Goal: Task Accomplishment & Management: Use online tool/utility

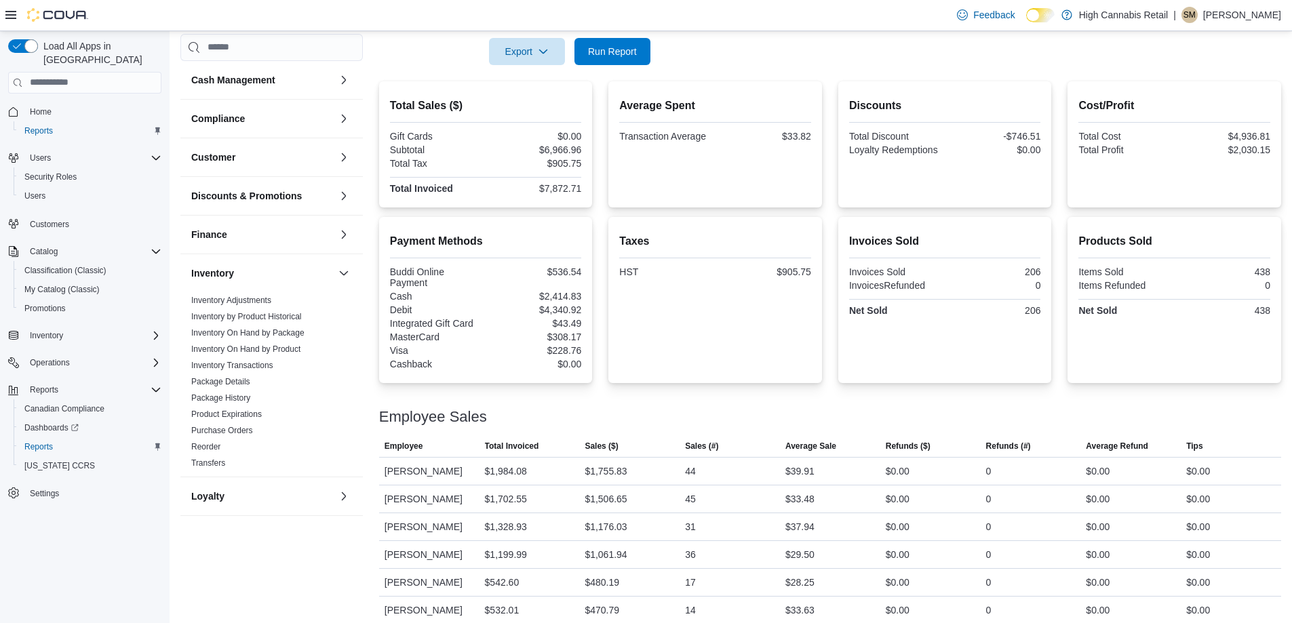
scroll to position [206, 0]
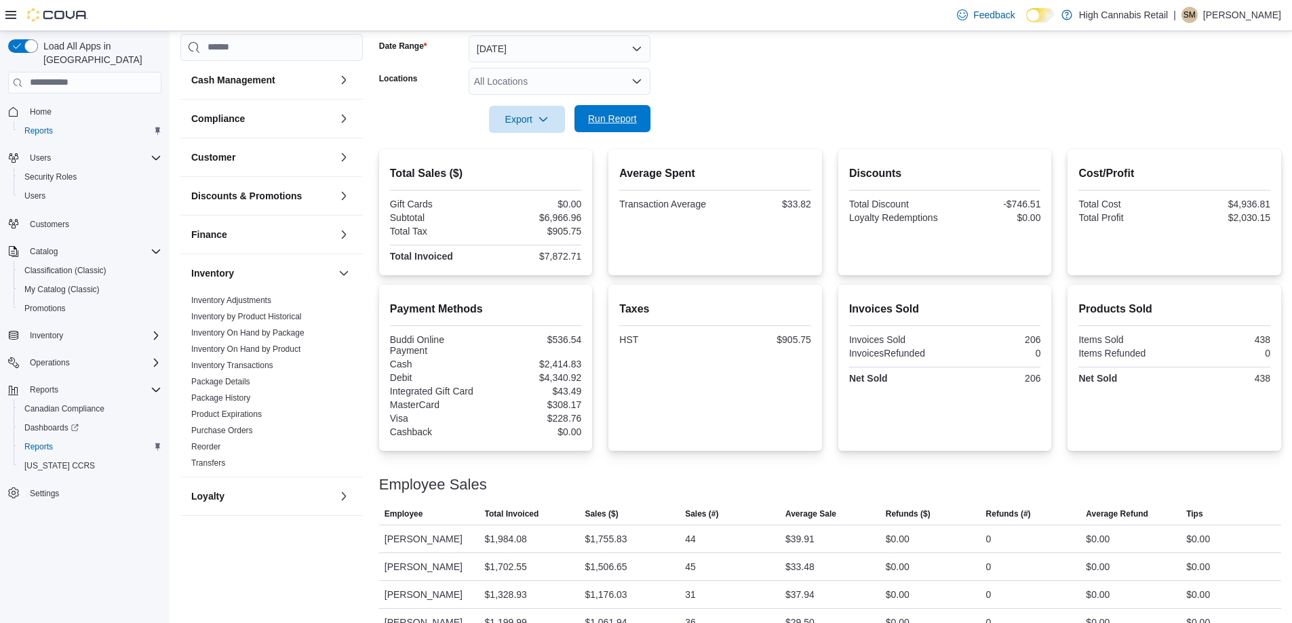
click at [598, 124] on span "Run Report" at bounding box center [612, 119] width 49 height 14
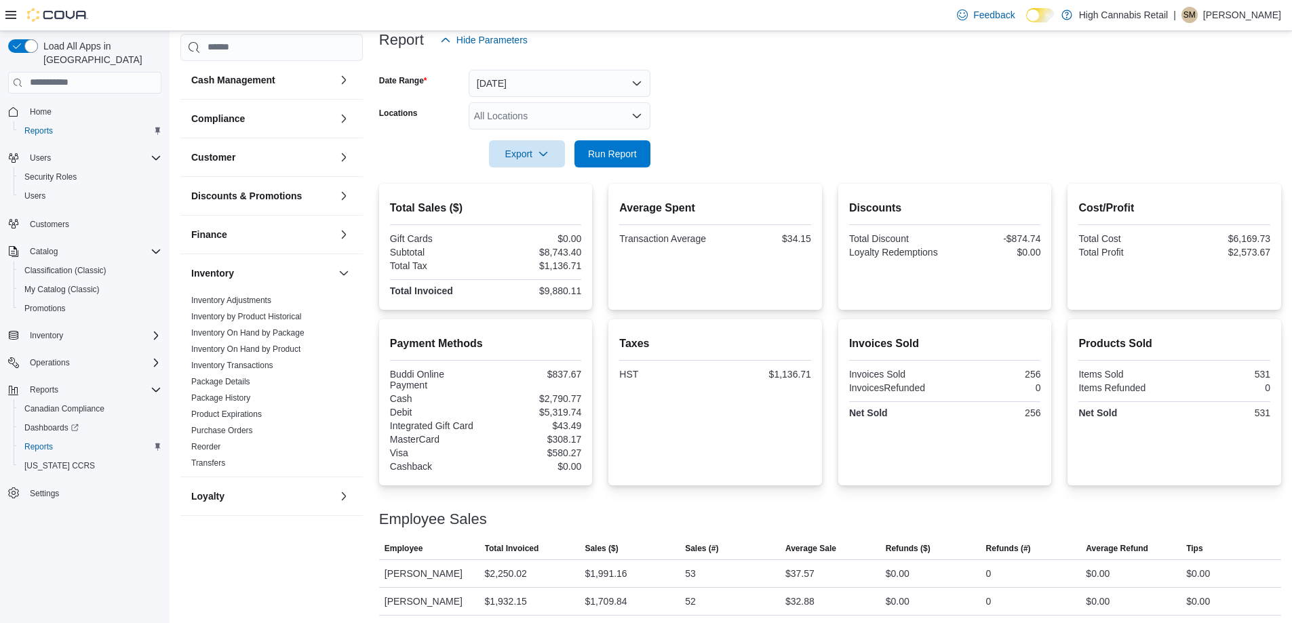
scroll to position [71, 0]
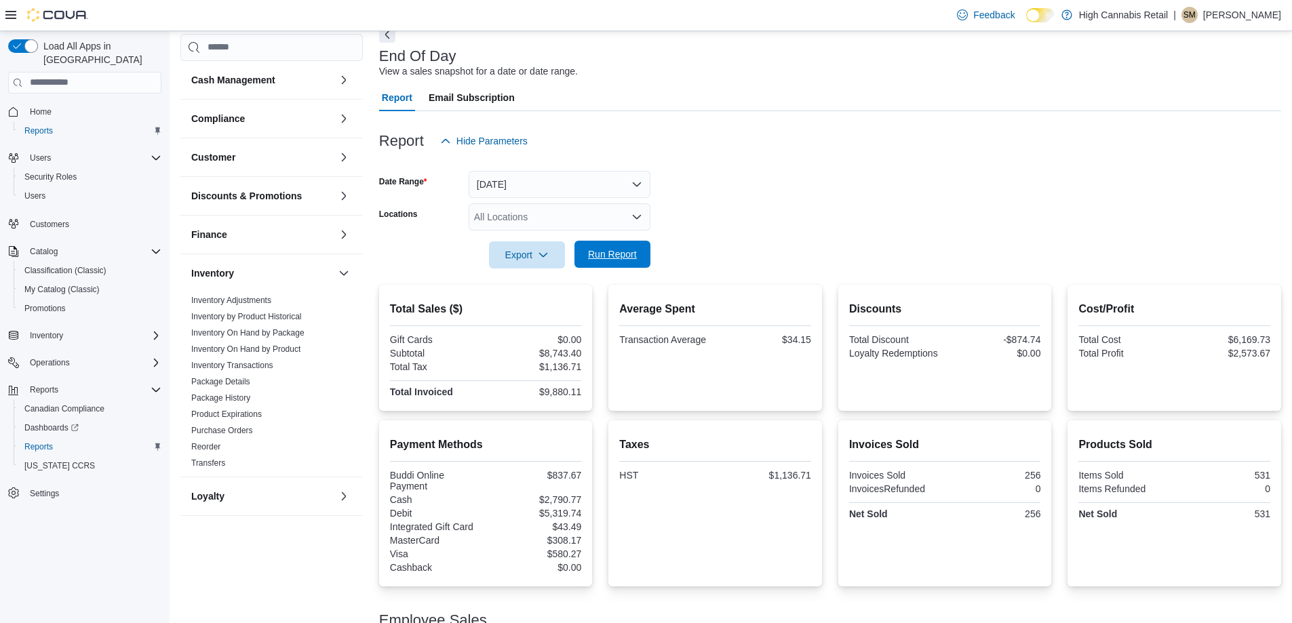
click at [600, 248] on span "Run Report" at bounding box center [613, 254] width 60 height 27
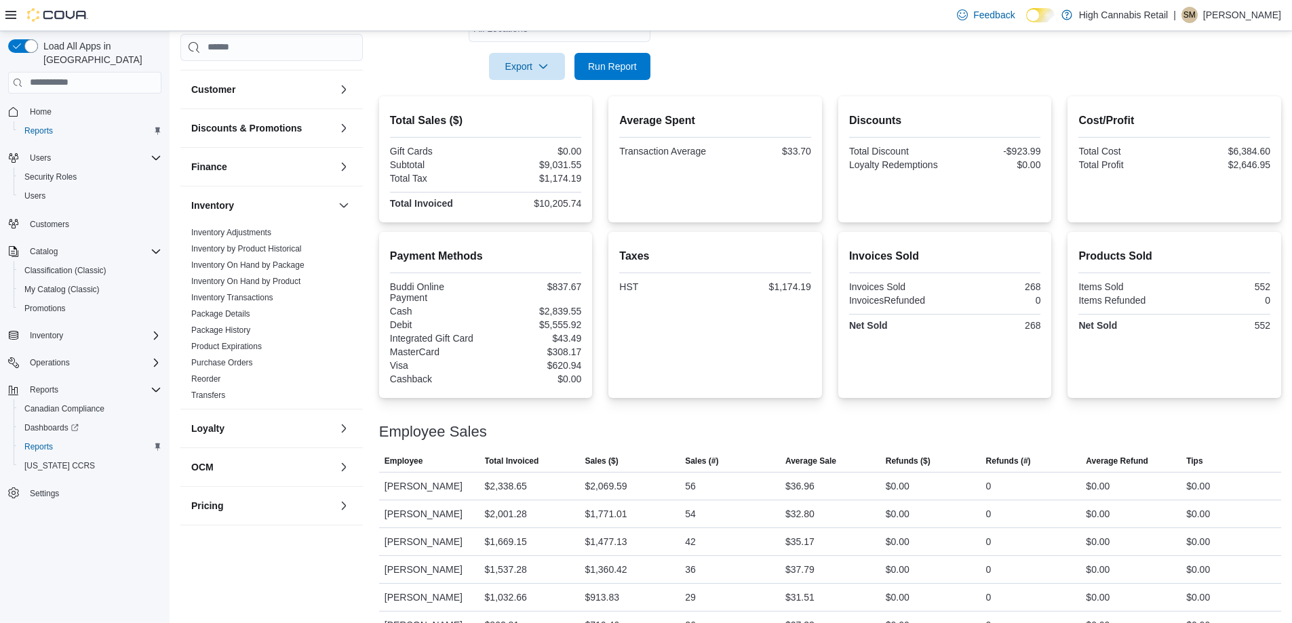
scroll to position [138, 0]
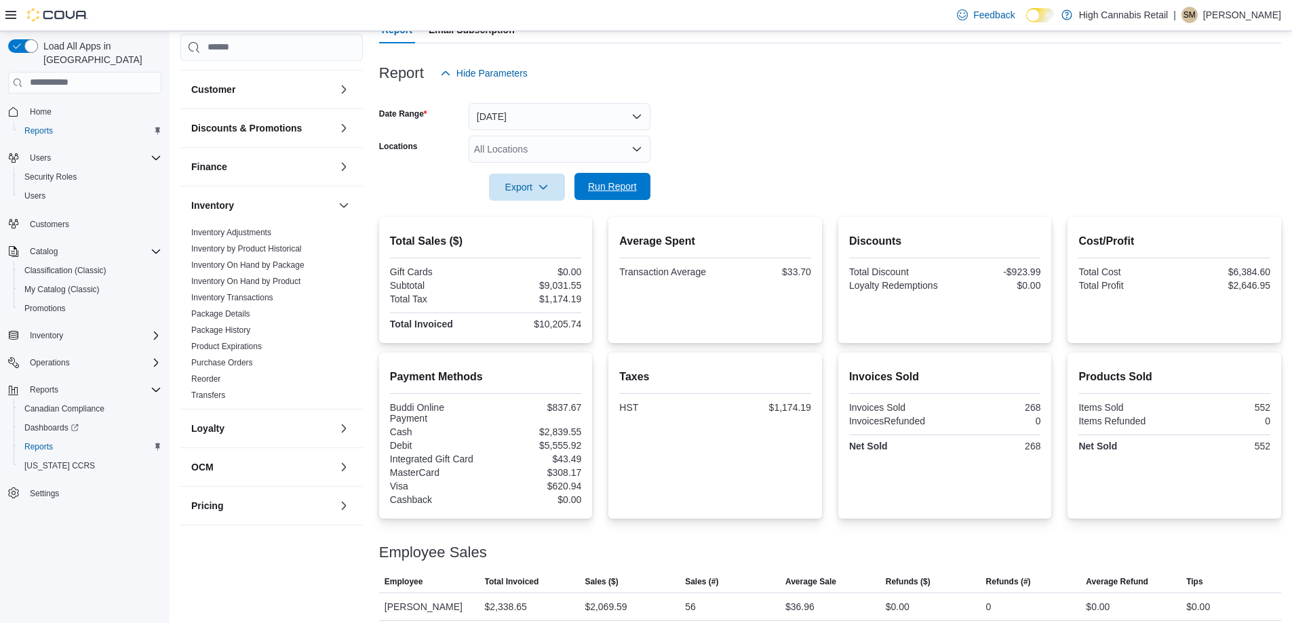
click at [596, 184] on span "Run Report" at bounding box center [612, 187] width 49 height 14
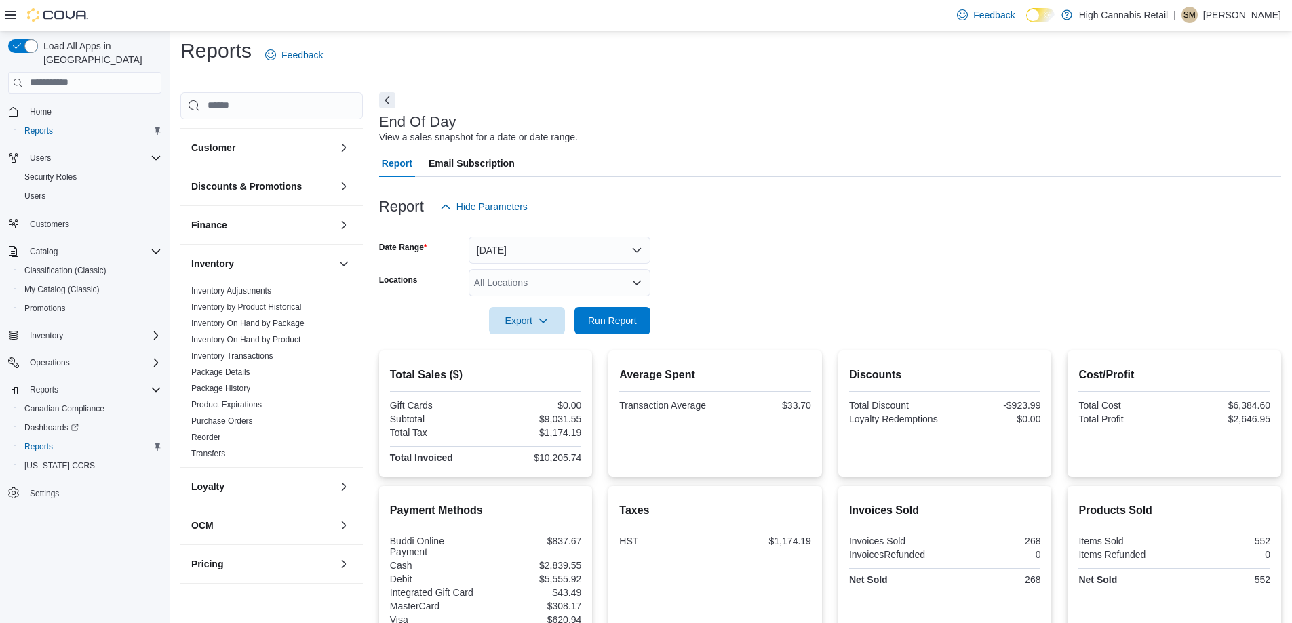
scroll to position [3, 0]
click at [619, 316] on span "Run Report" at bounding box center [612, 322] width 49 height 14
click at [620, 336] on div at bounding box center [830, 344] width 902 height 16
click at [629, 321] on span "Run Report" at bounding box center [612, 322] width 49 height 14
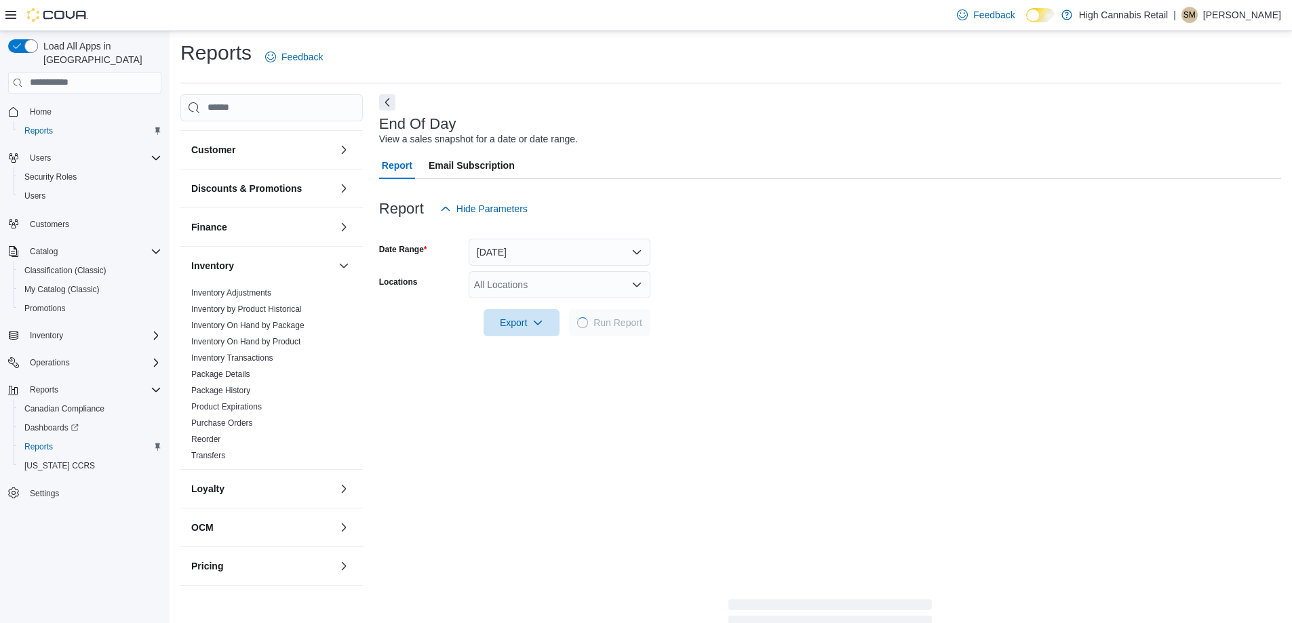
scroll to position [138, 0]
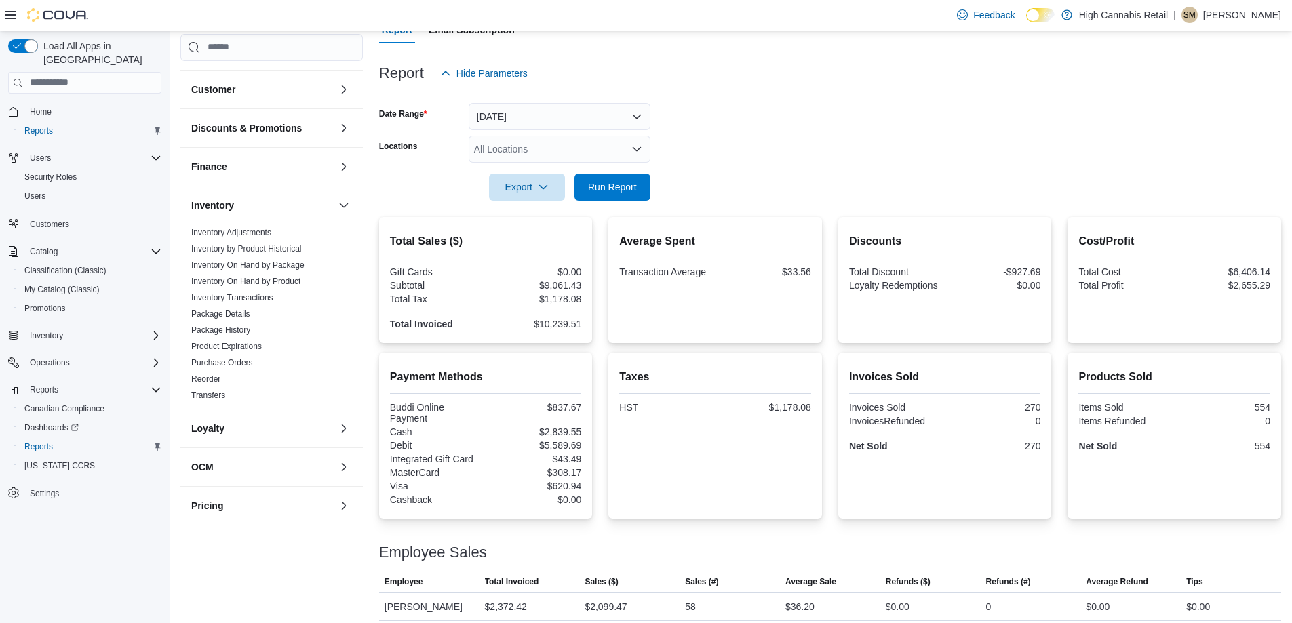
click at [0, 561] on div "Load All Apps in New Hub Home Reports Users Security Roles Users Customers Cata…" at bounding box center [85, 330] width 170 height 598
drag, startPoint x: 611, startPoint y: 181, endPoint x: 608, endPoint y: 188, distance: 7.3
click at [610, 182] on span "Run Report" at bounding box center [612, 187] width 49 height 14
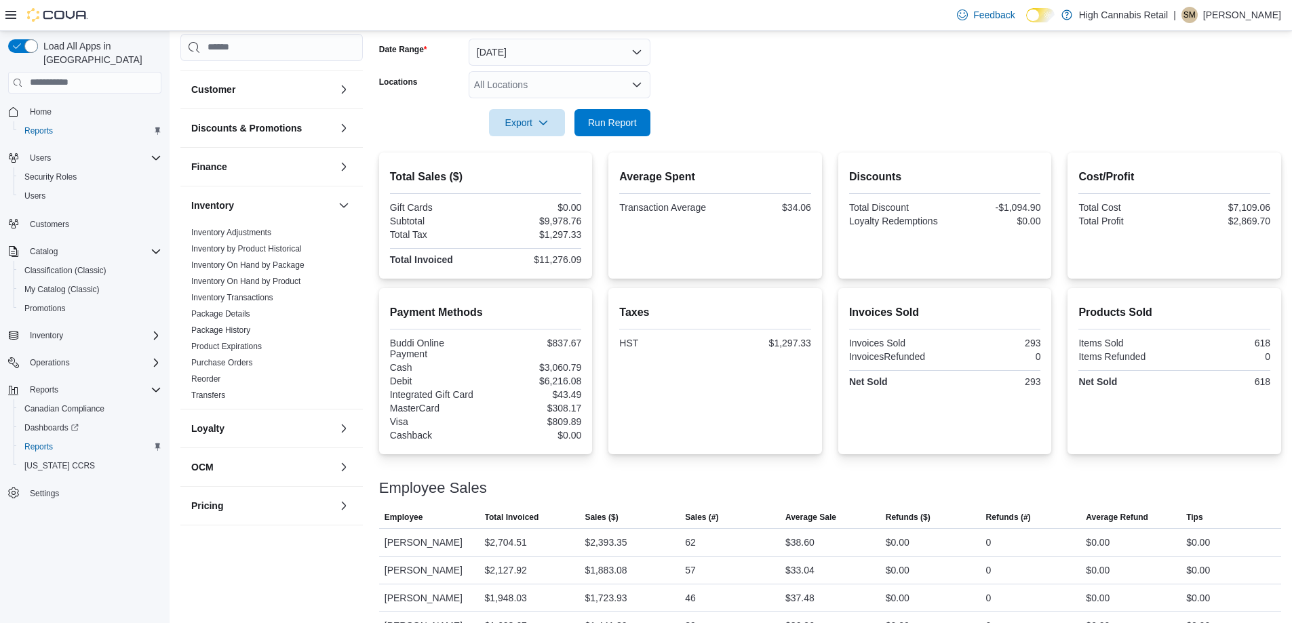
scroll to position [71, 0]
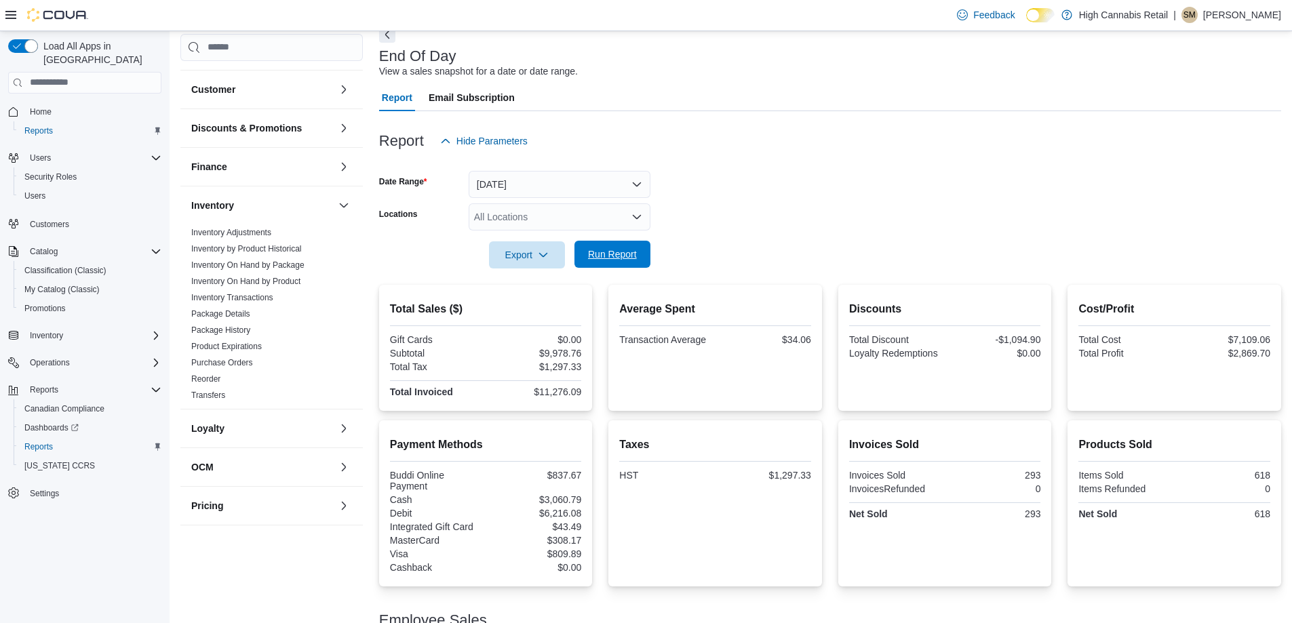
click at [608, 253] on span "Run Report" at bounding box center [612, 255] width 49 height 14
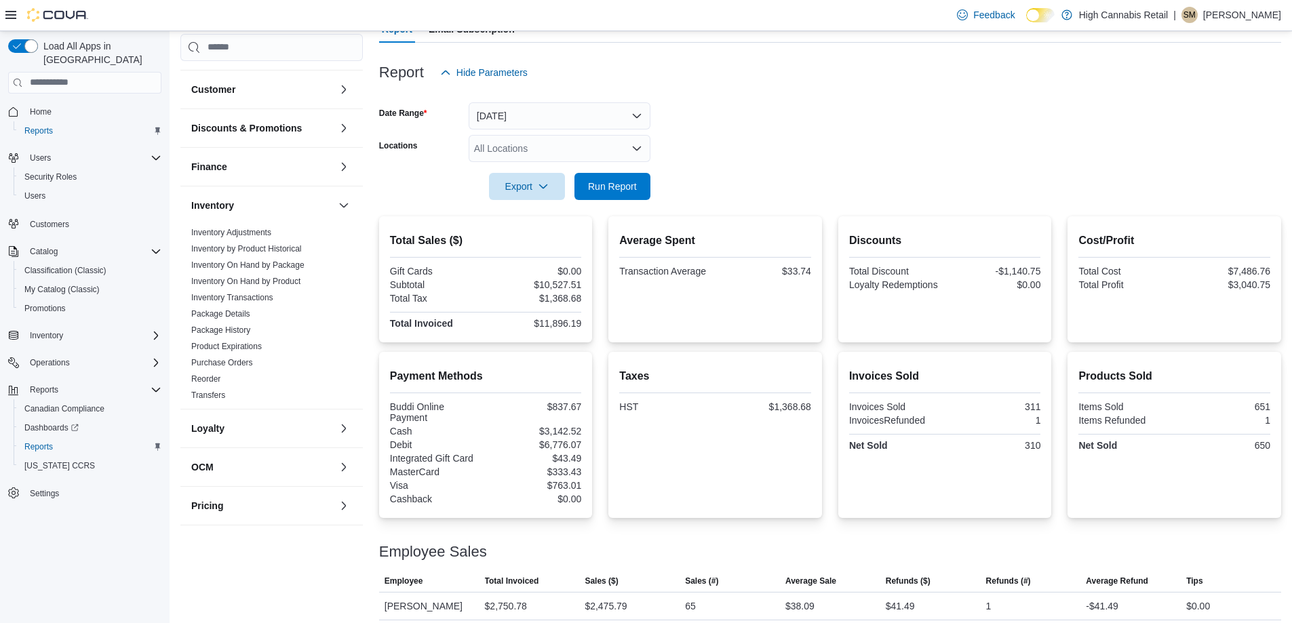
scroll to position [138, 0]
click at [626, 189] on span "Run Report" at bounding box center [612, 187] width 49 height 14
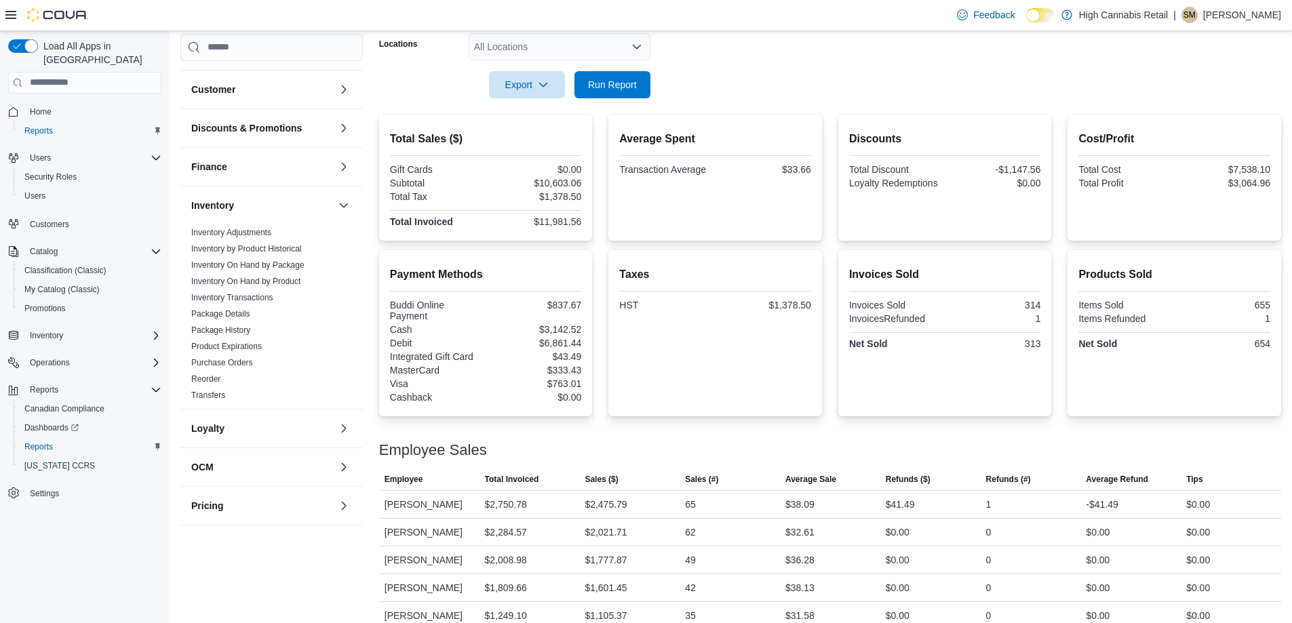
scroll to position [217, 0]
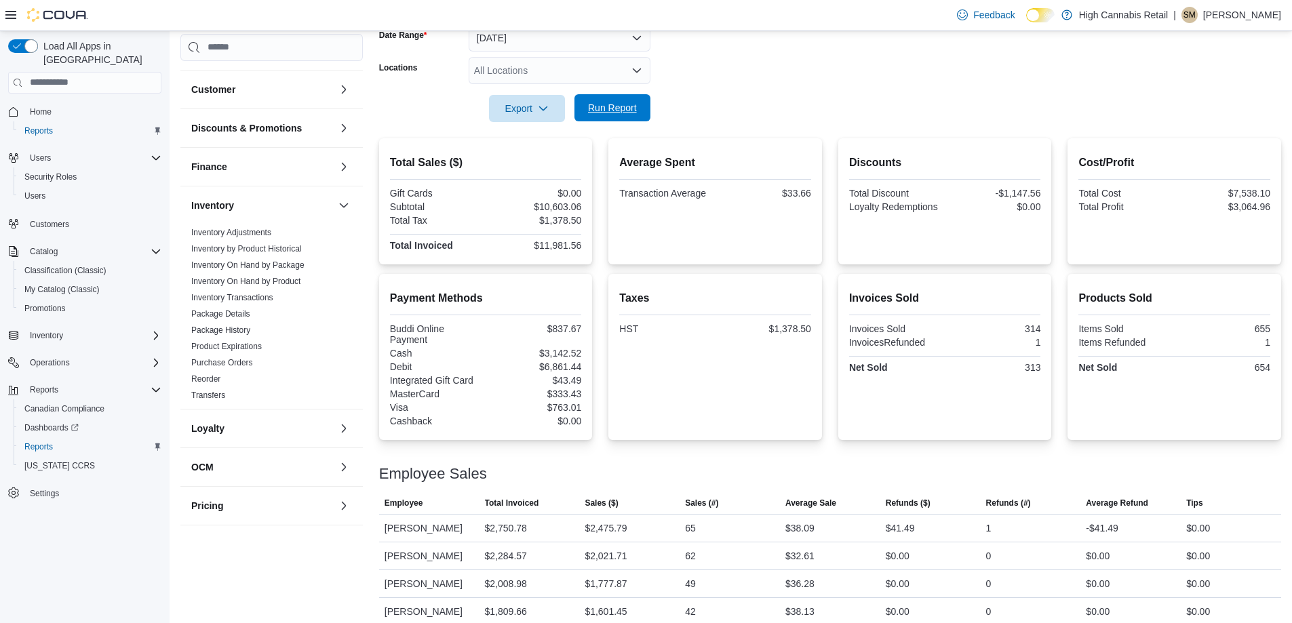
click at [635, 111] on span "Run Report" at bounding box center [612, 108] width 49 height 14
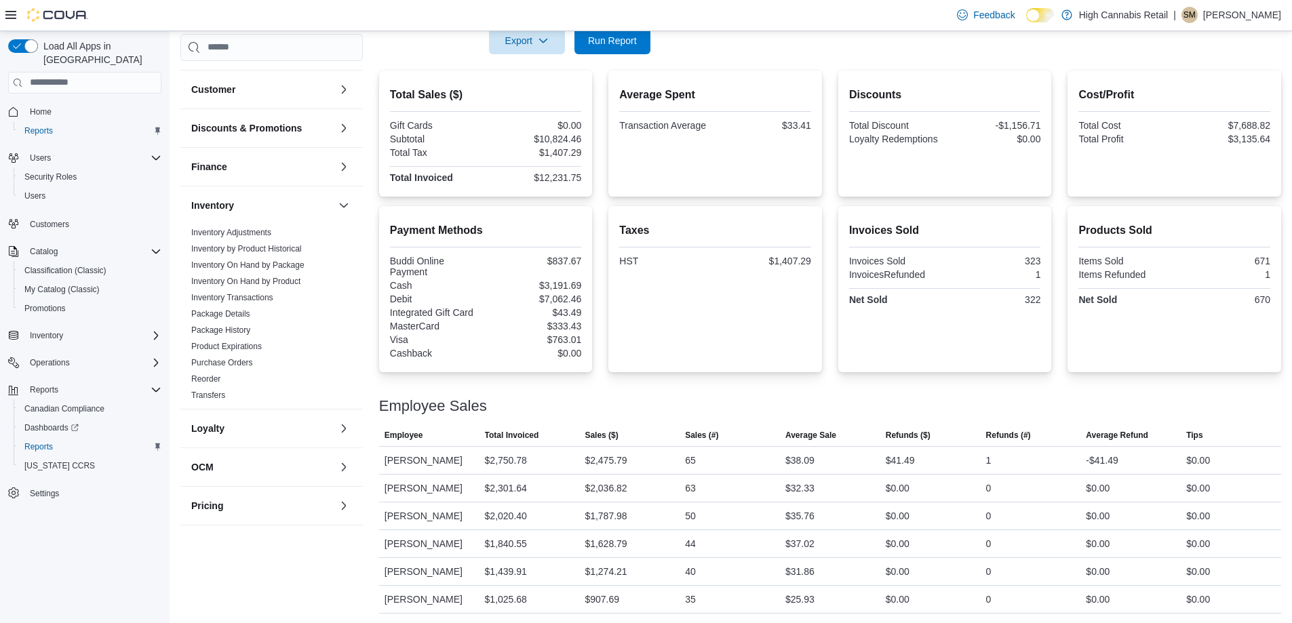
scroll to position [342, 0]
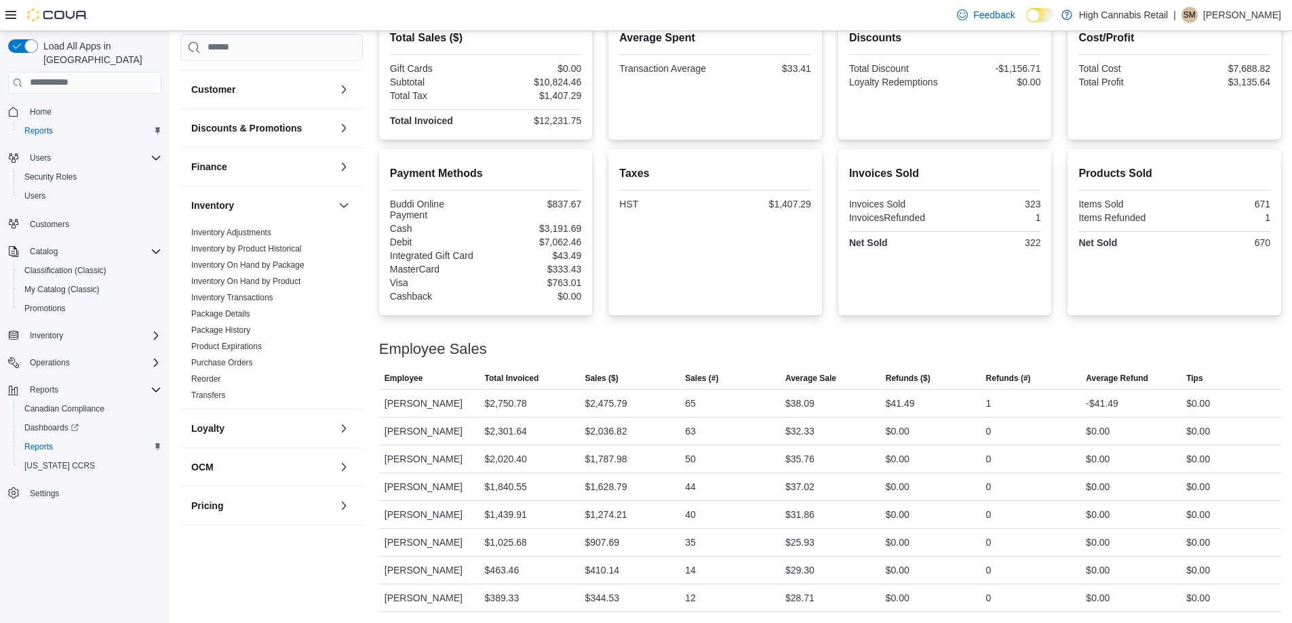
click at [1081, 364] on div at bounding box center [830, 362] width 902 height 11
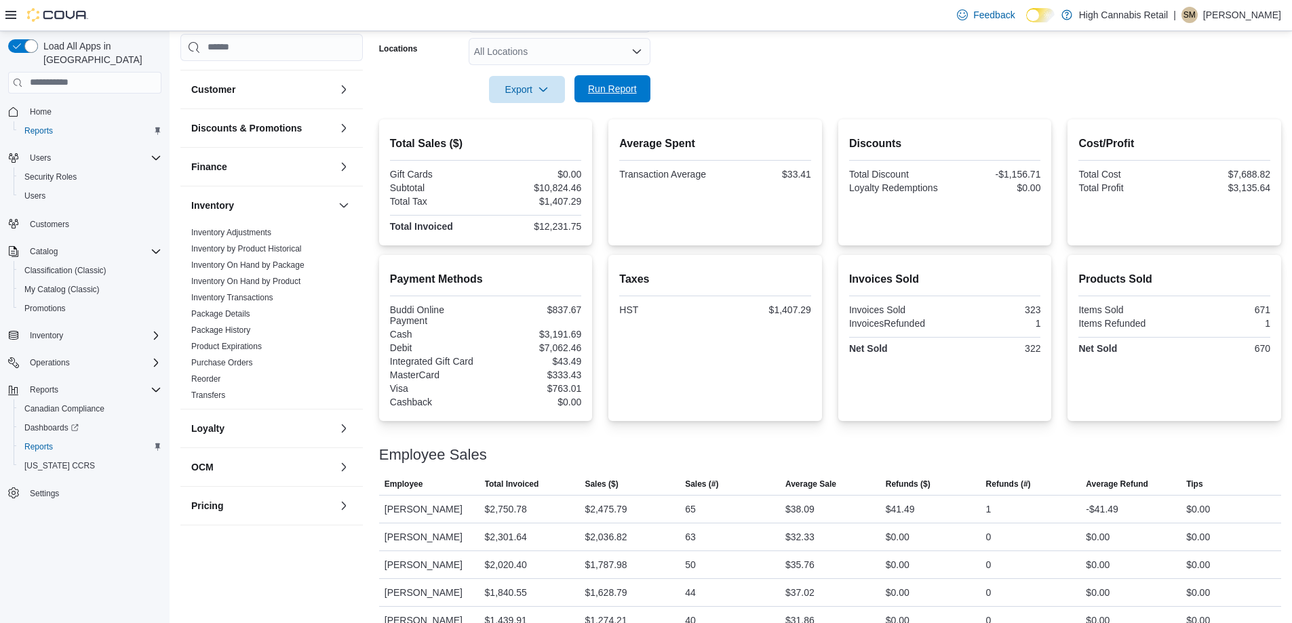
scroll to position [138, 0]
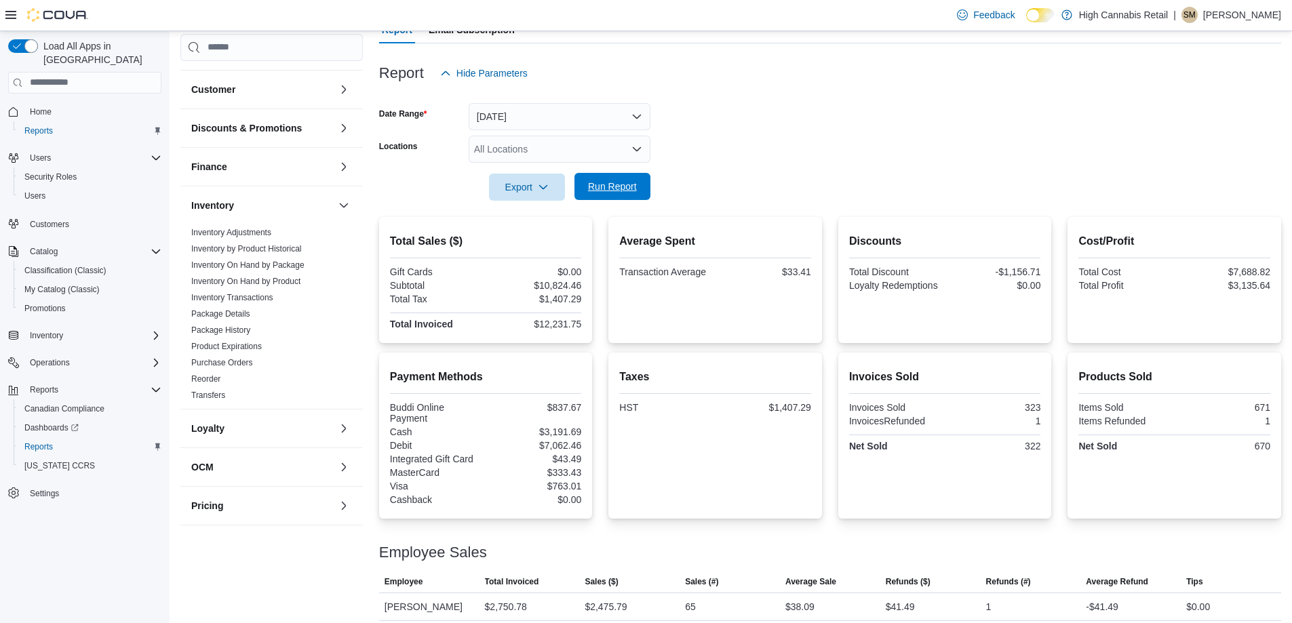
click at [608, 191] on span "Run Report" at bounding box center [612, 187] width 49 height 14
click at [615, 182] on span "Run Report" at bounding box center [612, 187] width 49 height 14
click at [595, 199] on span "Run Report" at bounding box center [613, 186] width 60 height 27
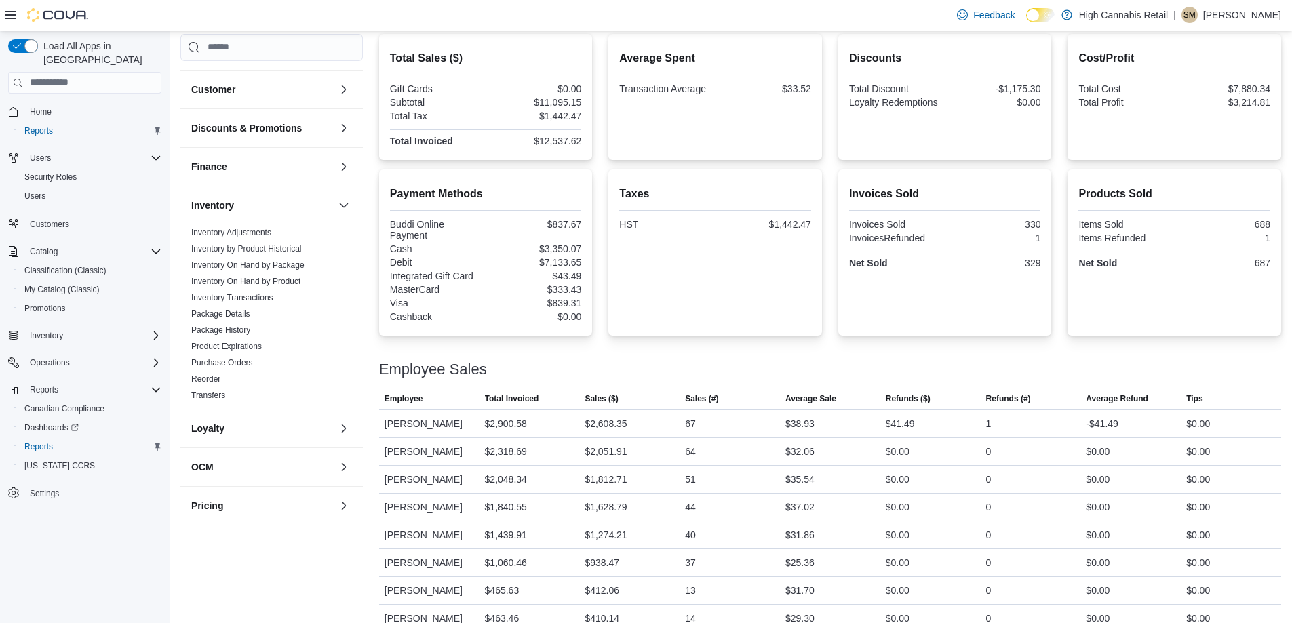
scroll to position [342, 0]
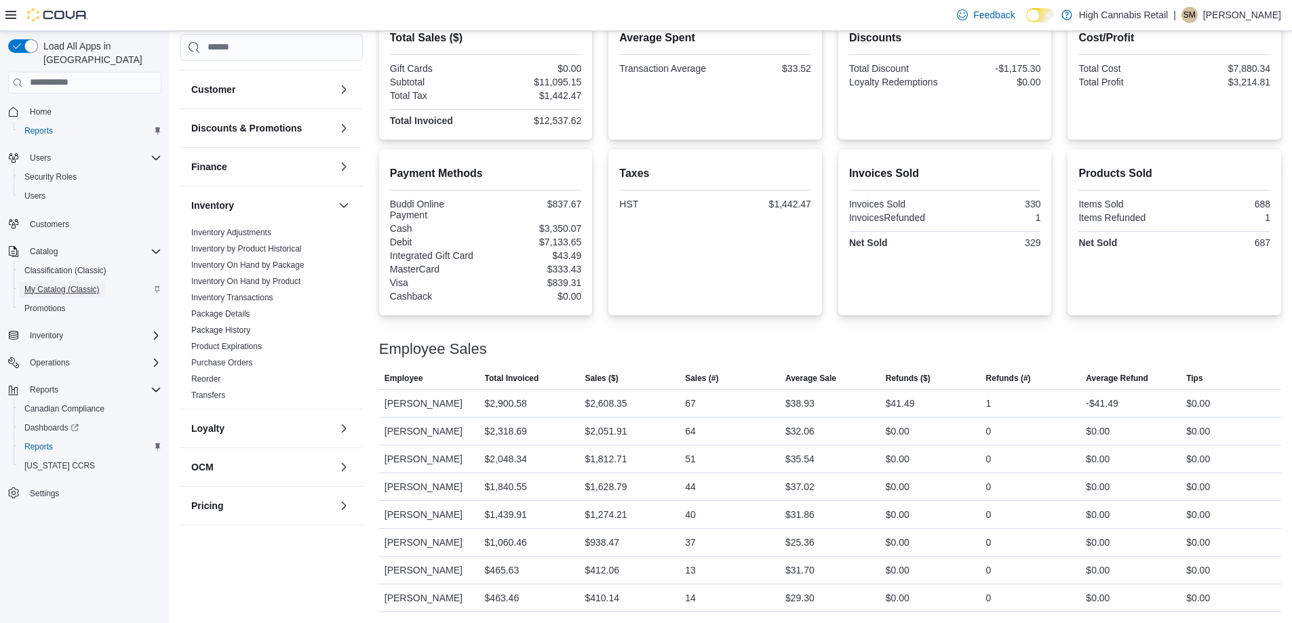
click at [83, 284] on span "My Catalog (Classic)" at bounding box center [61, 289] width 75 height 11
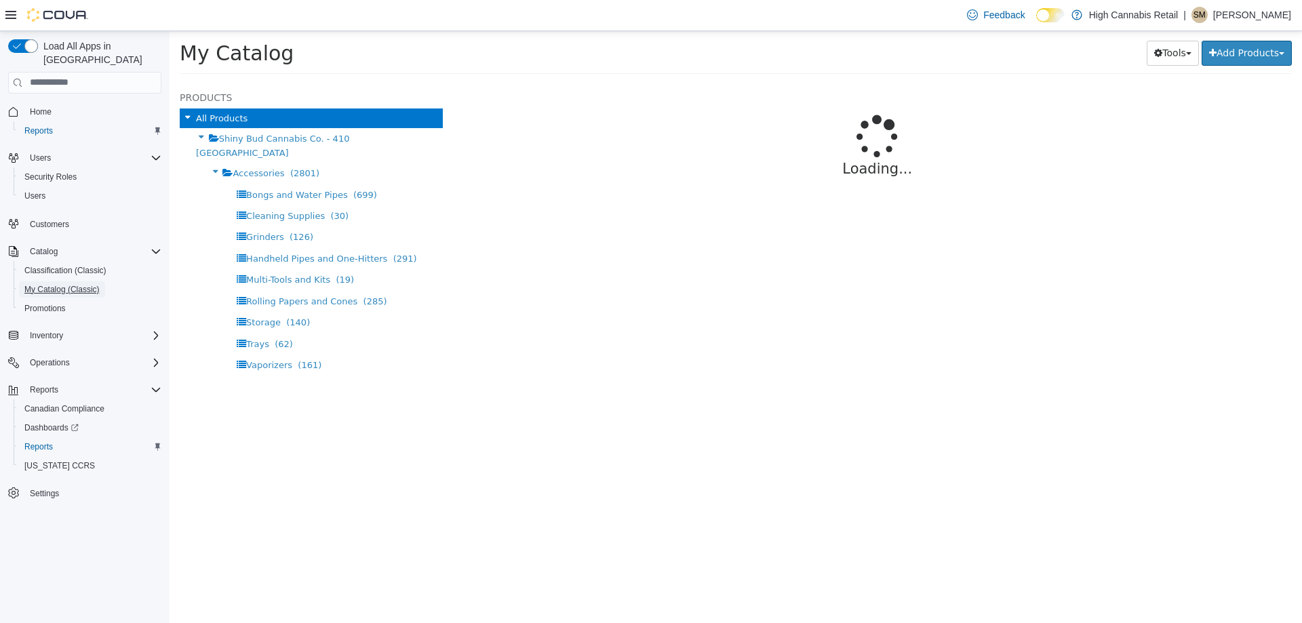
select select "**********"
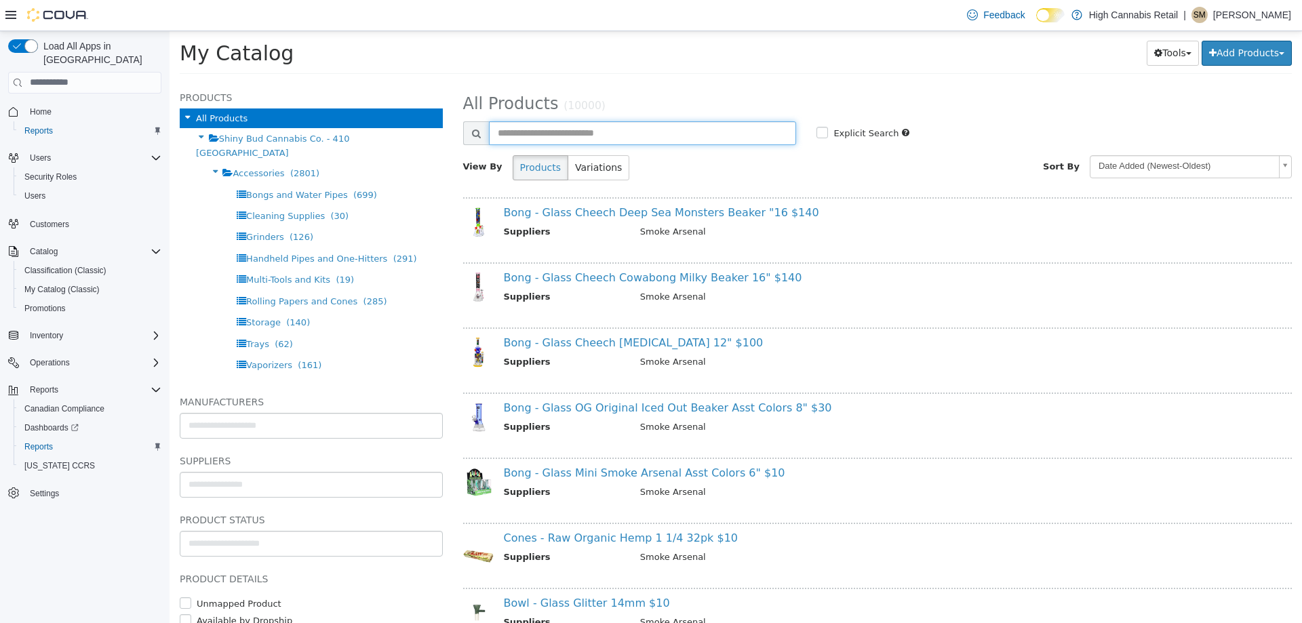
click at [566, 129] on input "text" at bounding box center [643, 133] width 308 height 24
type input "****"
select select "**********"
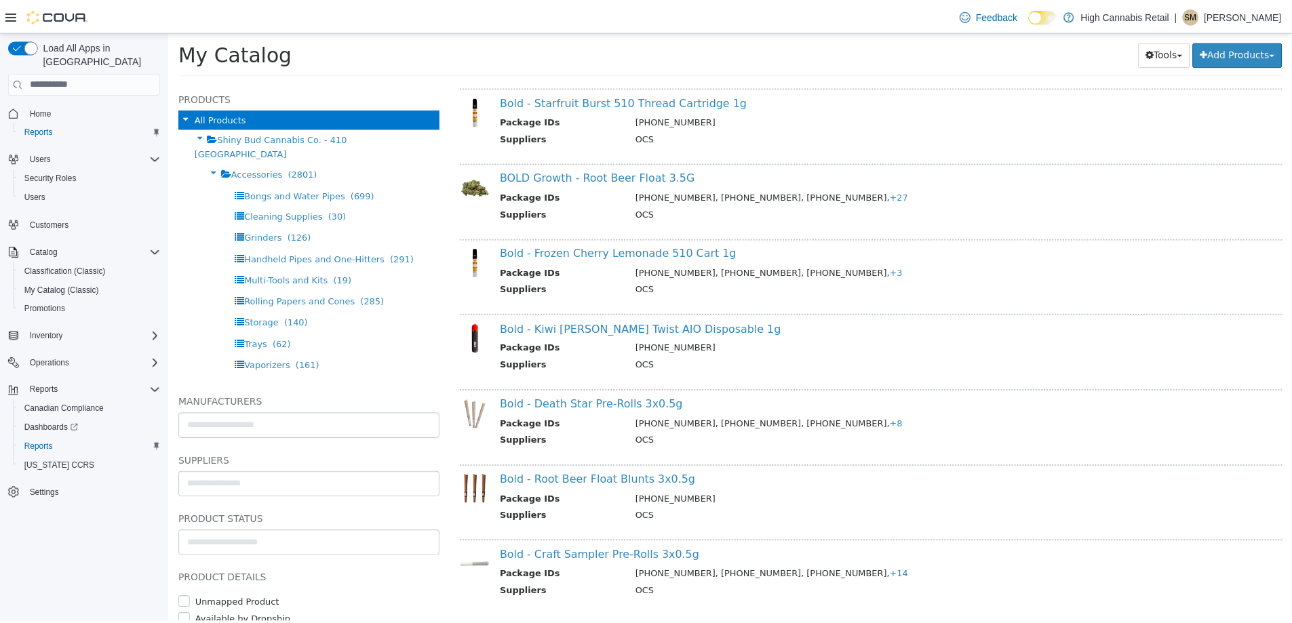
scroll to position [1142, 0]
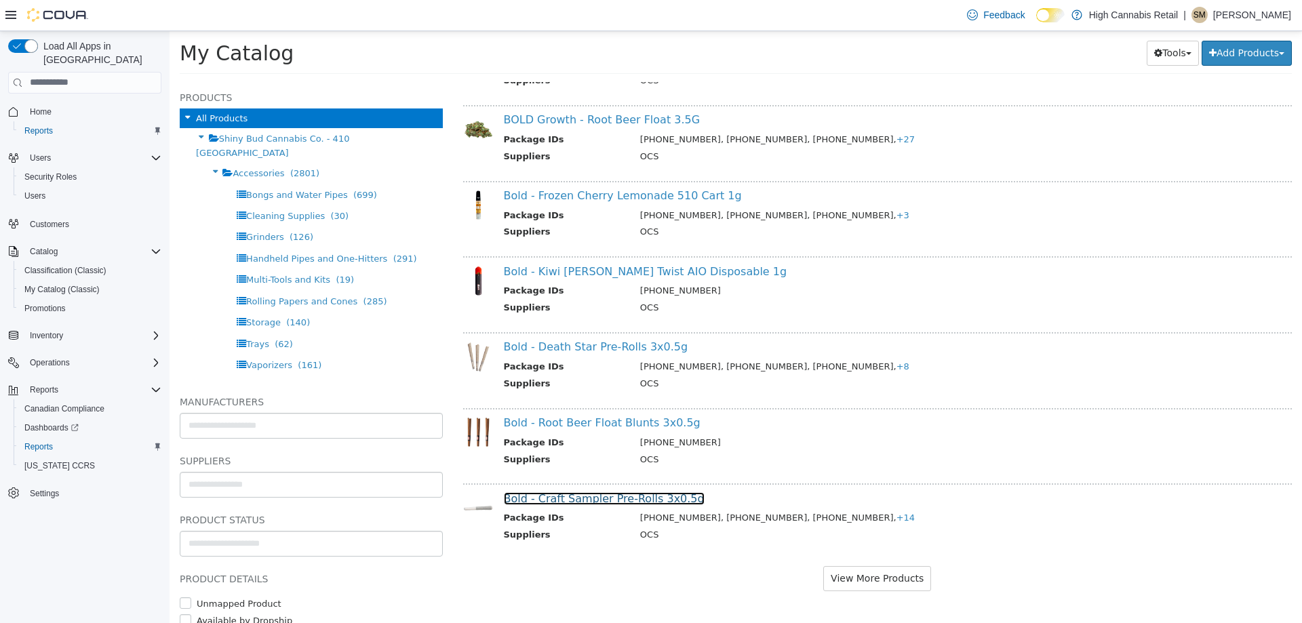
click at [617, 496] on link "Bold - Craft Sampler Pre-Rolls 3x0.5g" at bounding box center [604, 498] width 201 height 13
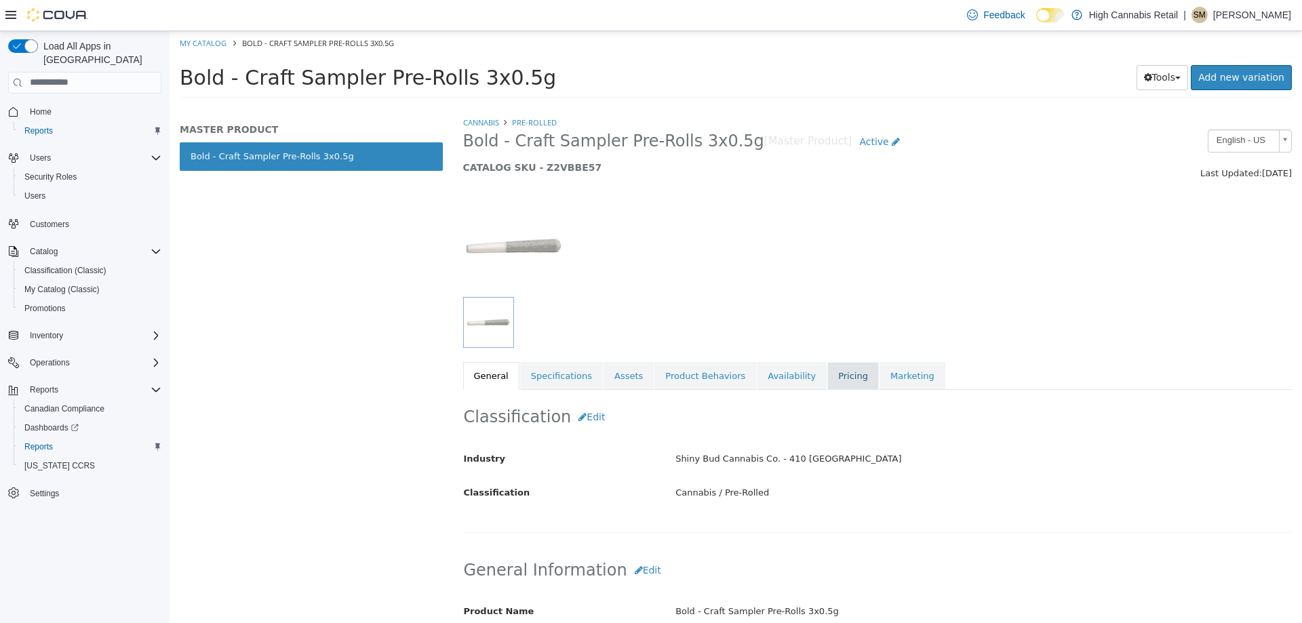
click at [827, 373] on link "Pricing" at bounding box center [853, 375] width 52 height 28
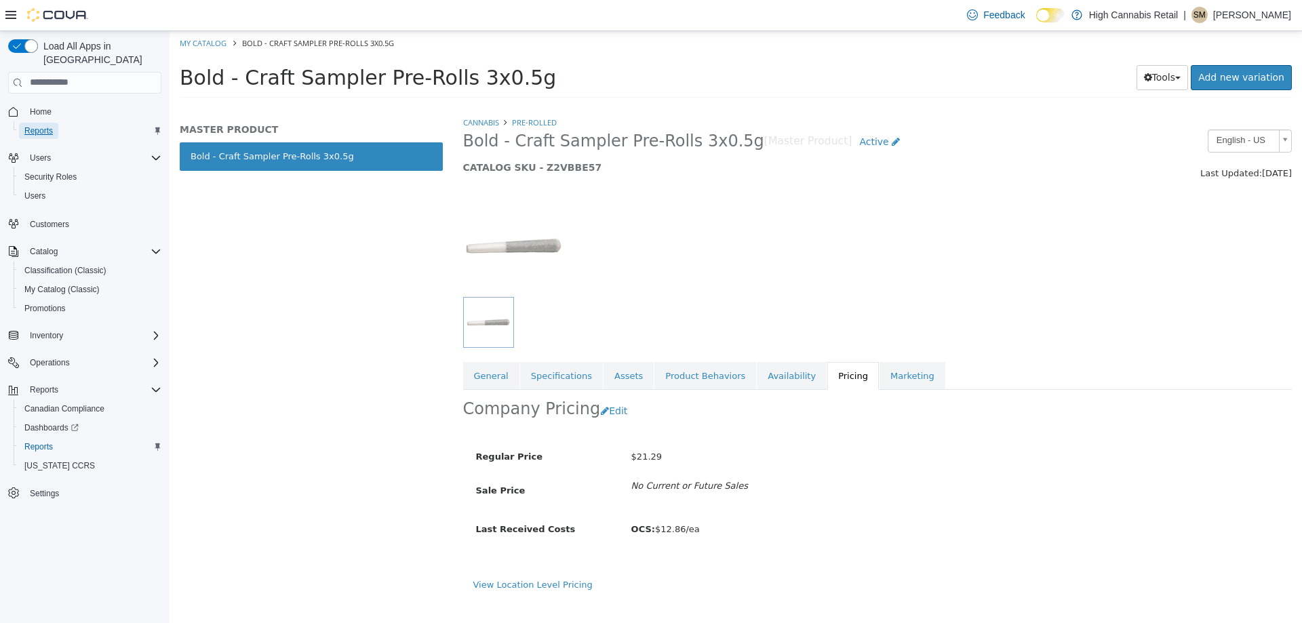
click at [47, 125] on span "Reports" at bounding box center [38, 130] width 28 height 11
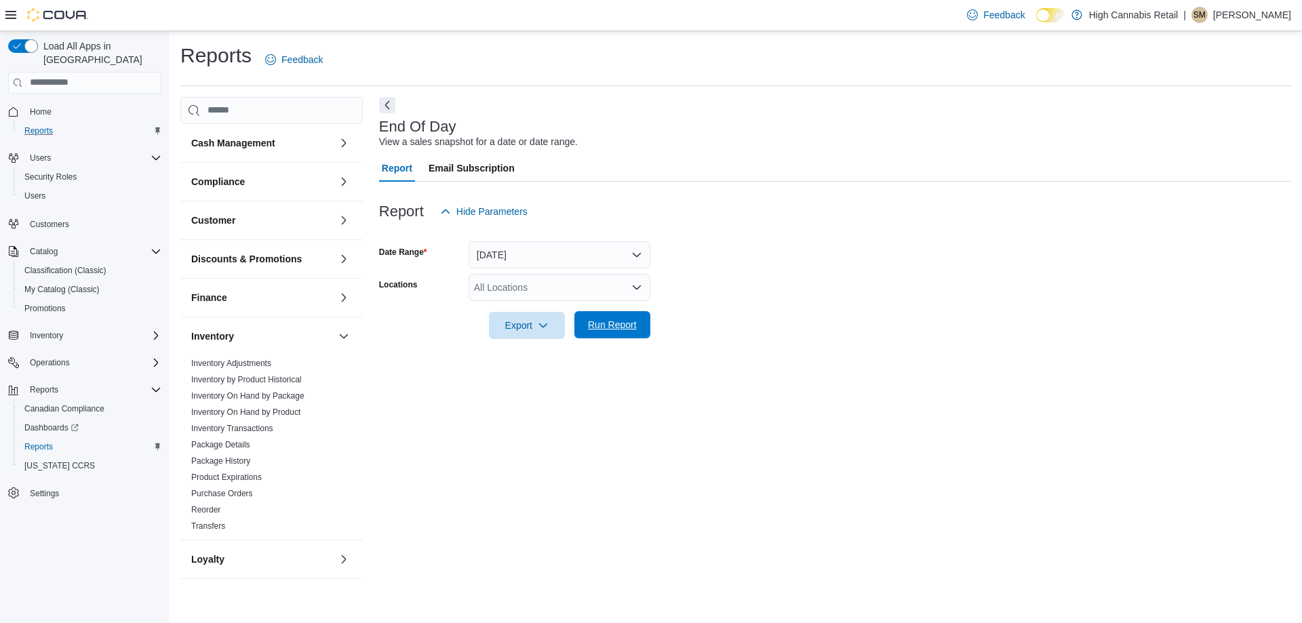
click at [603, 328] on span "Run Report" at bounding box center [612, 325] width 49 height 14
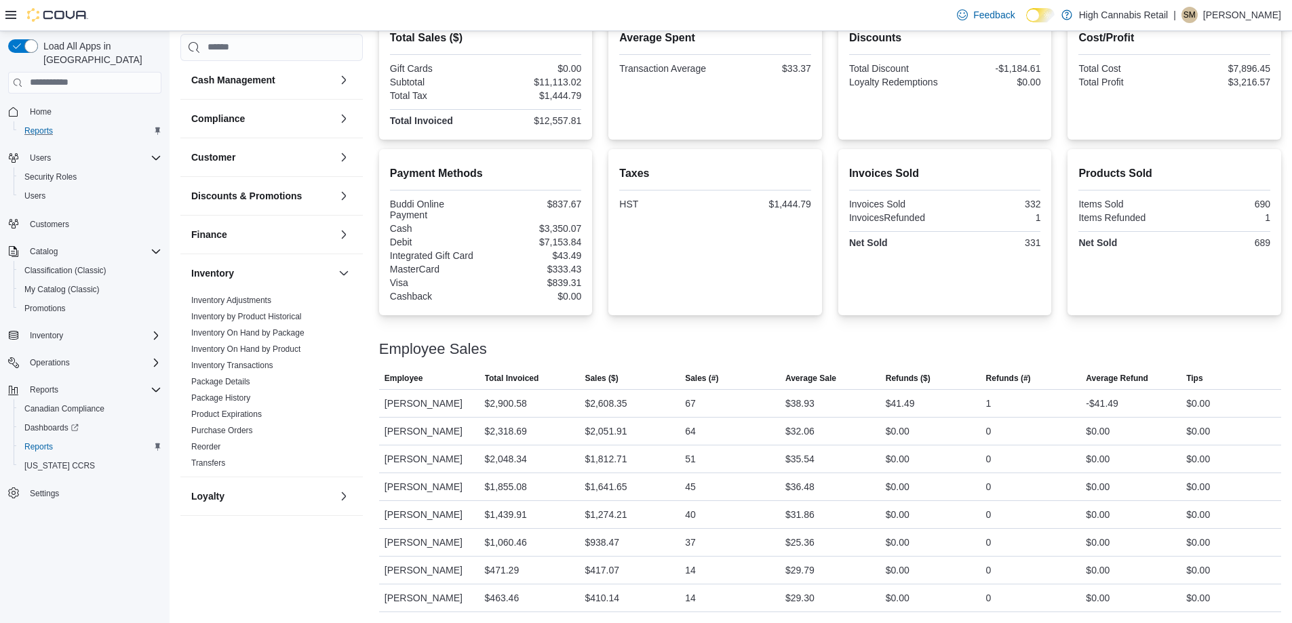
scroll to position [71, 0]
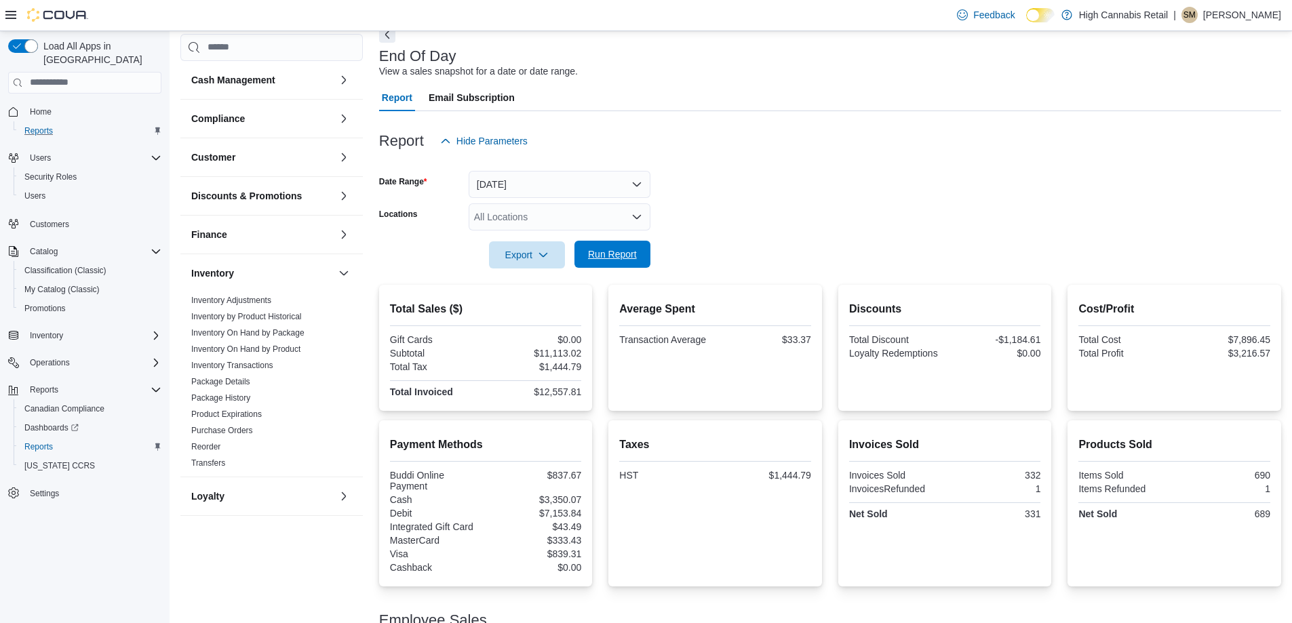
click at [615, 248] on span "Run Report" at bounding box center [612, 255] width 49 height 14
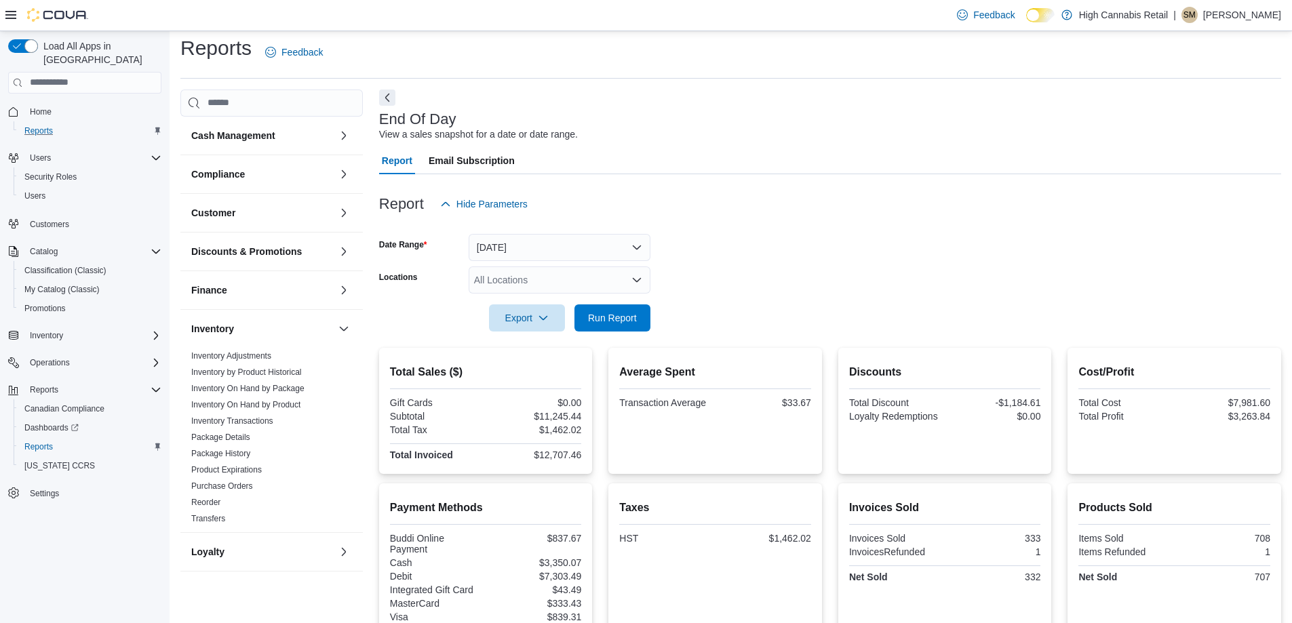
scroll to position [0, 0]
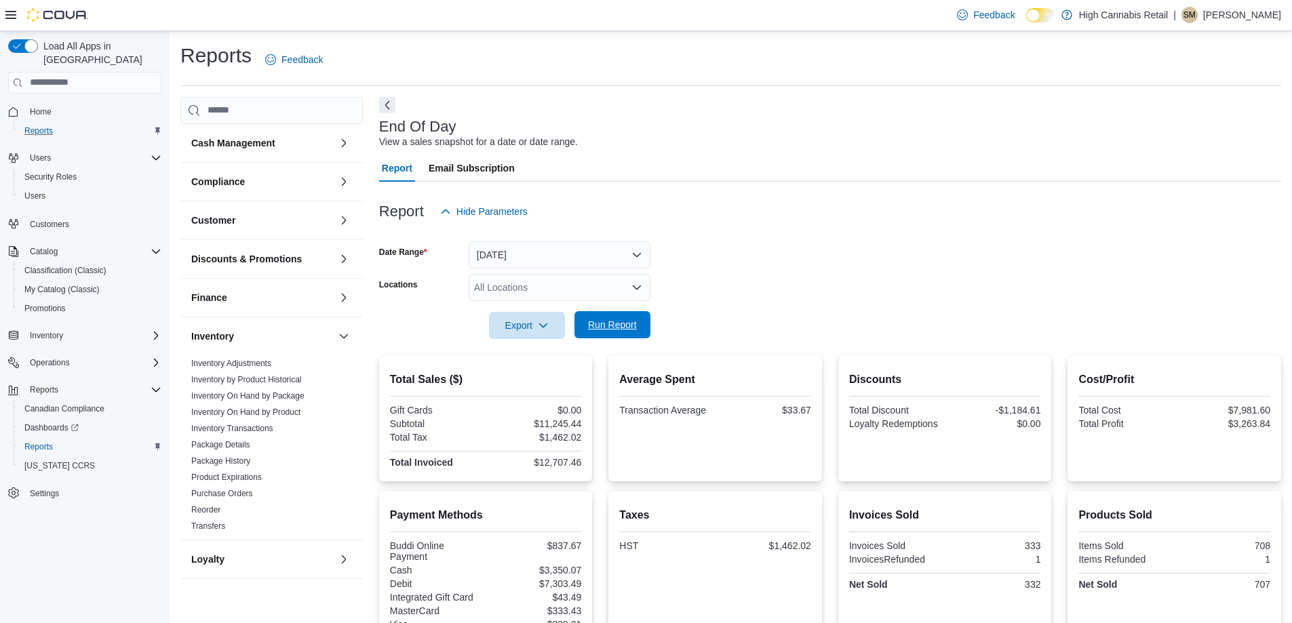
click at [612, 319] on span "Run Report" at bounding box center [612, 325] width 49 height 14
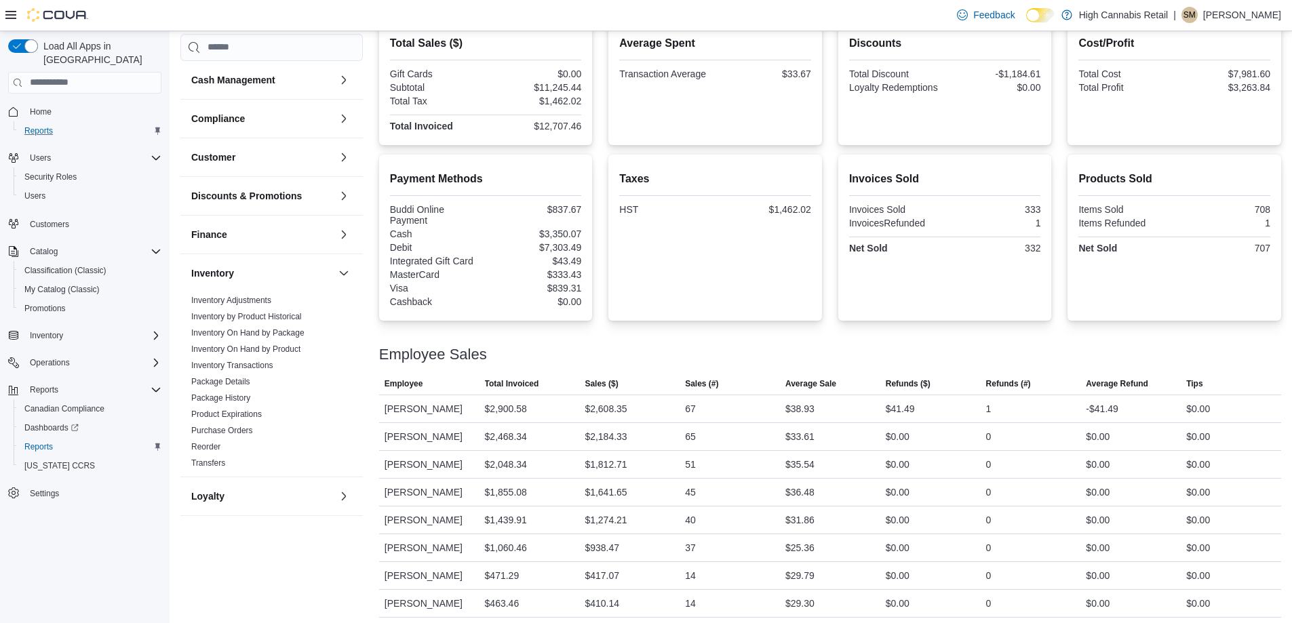
scroll to position [342, 0]
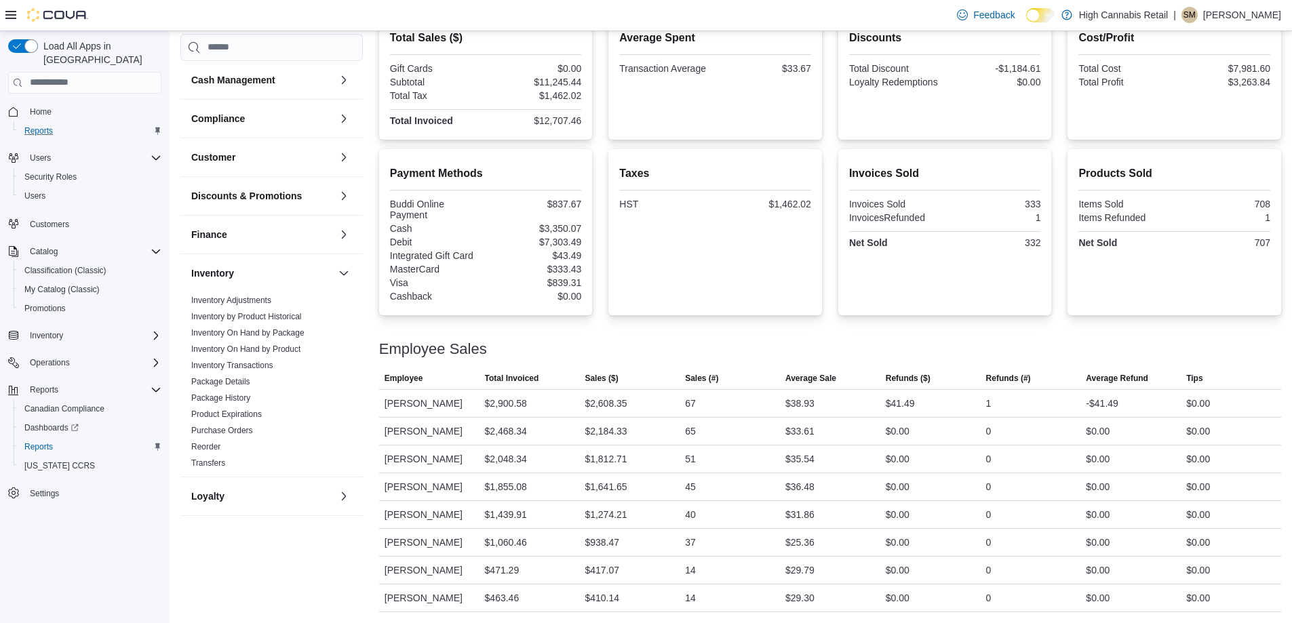
drag, startPoint x: 1272, startPoint y: 364, endPoint x: 1301, endPoint y: 372, distance: 29.4
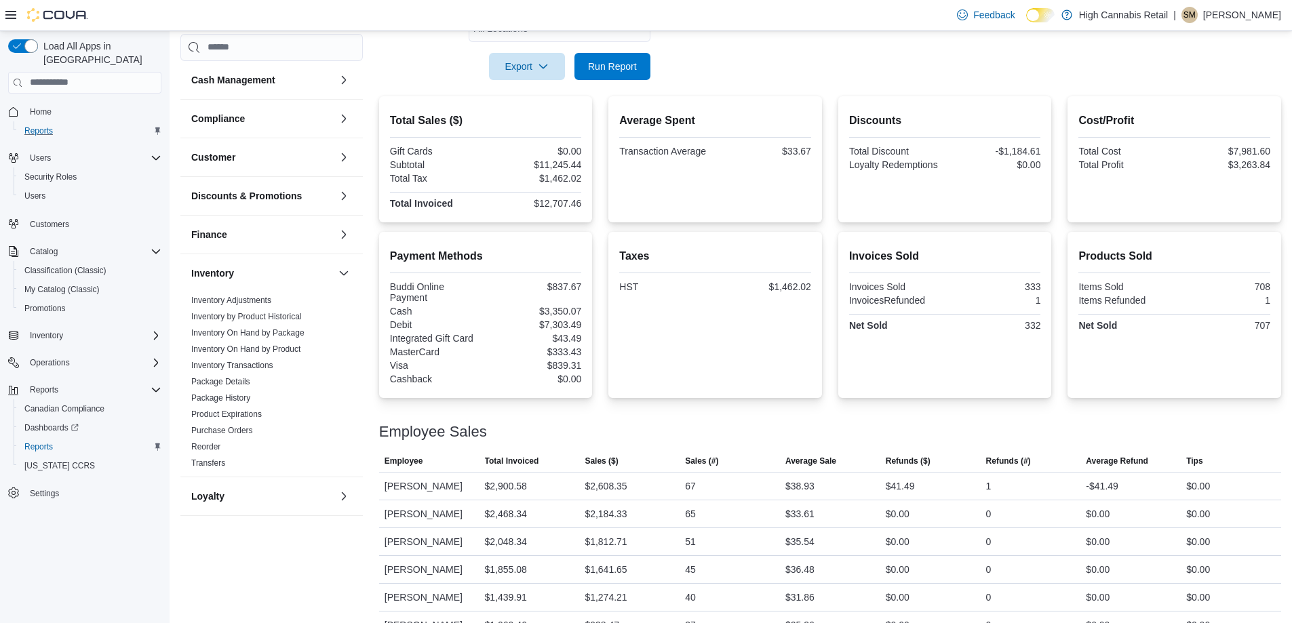
scroll to position [206, 0]
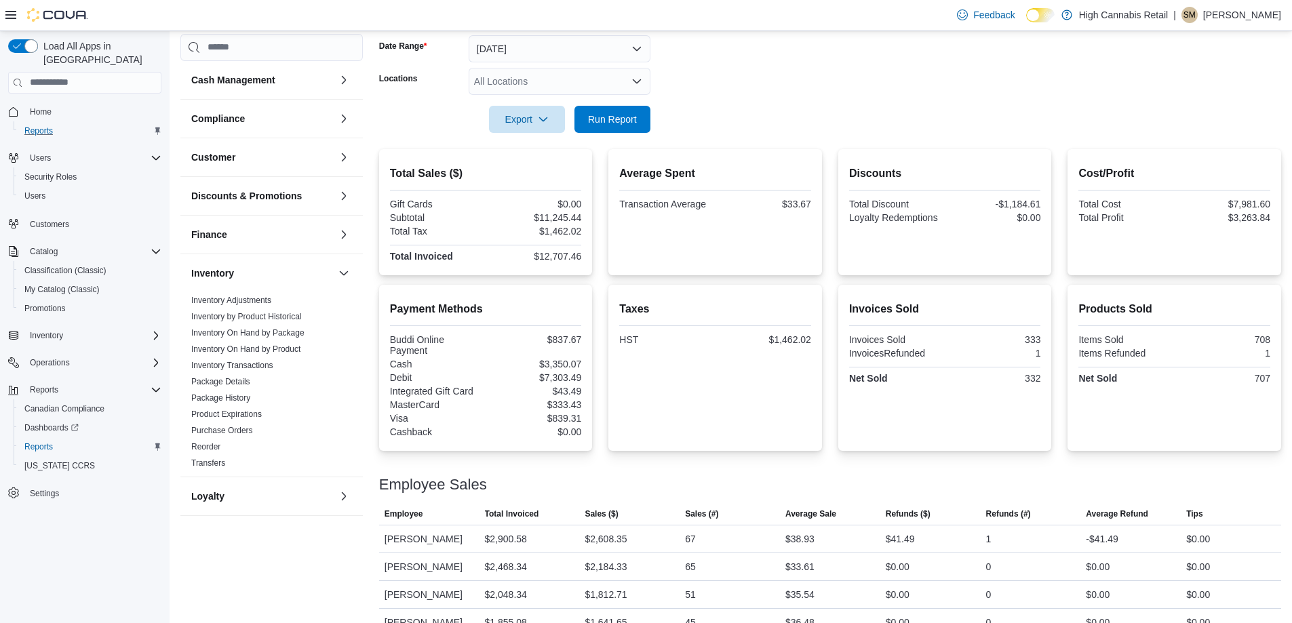
drag, startPoint x: 1301, startPoint y: 372, endPoint x: 745, endPoint y: 109, distance: 615.2
click at [947, 123] on form "Date Range [DATE] Locations All Locations Export Run Report" at bounding box center [830, 76] width 902 height 114
click at [630, 109] on span "Run Report" at bounding box center [613, 118] width 60 height 27
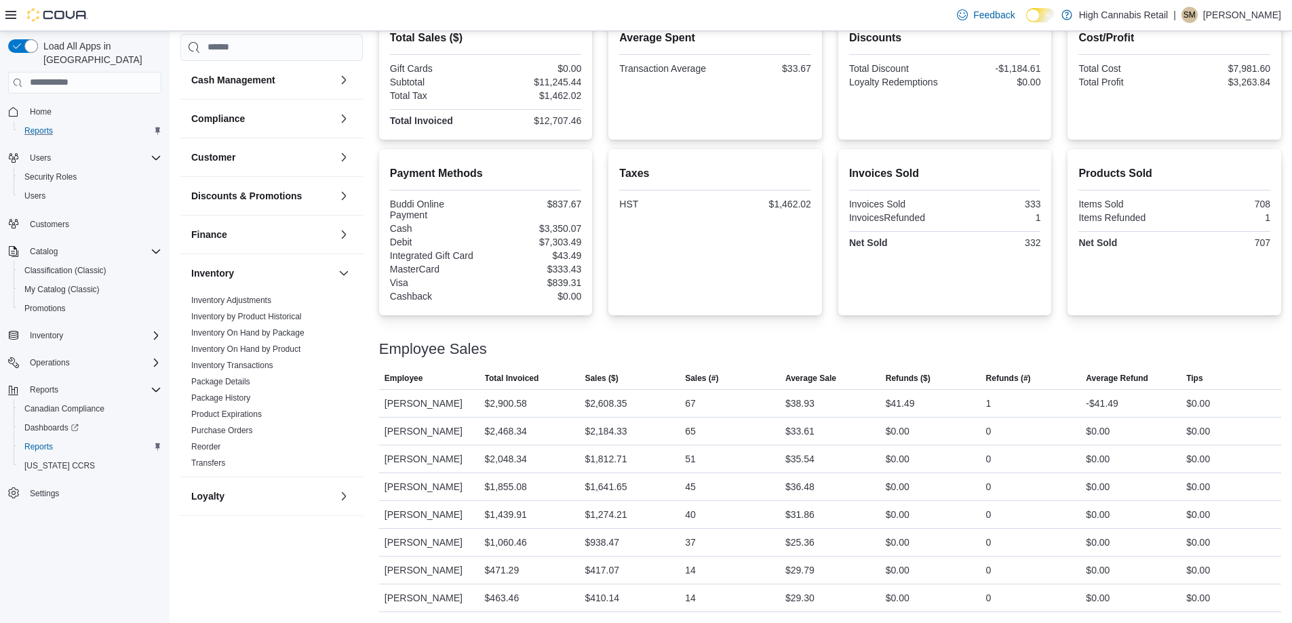
scroll to position [0, 0]
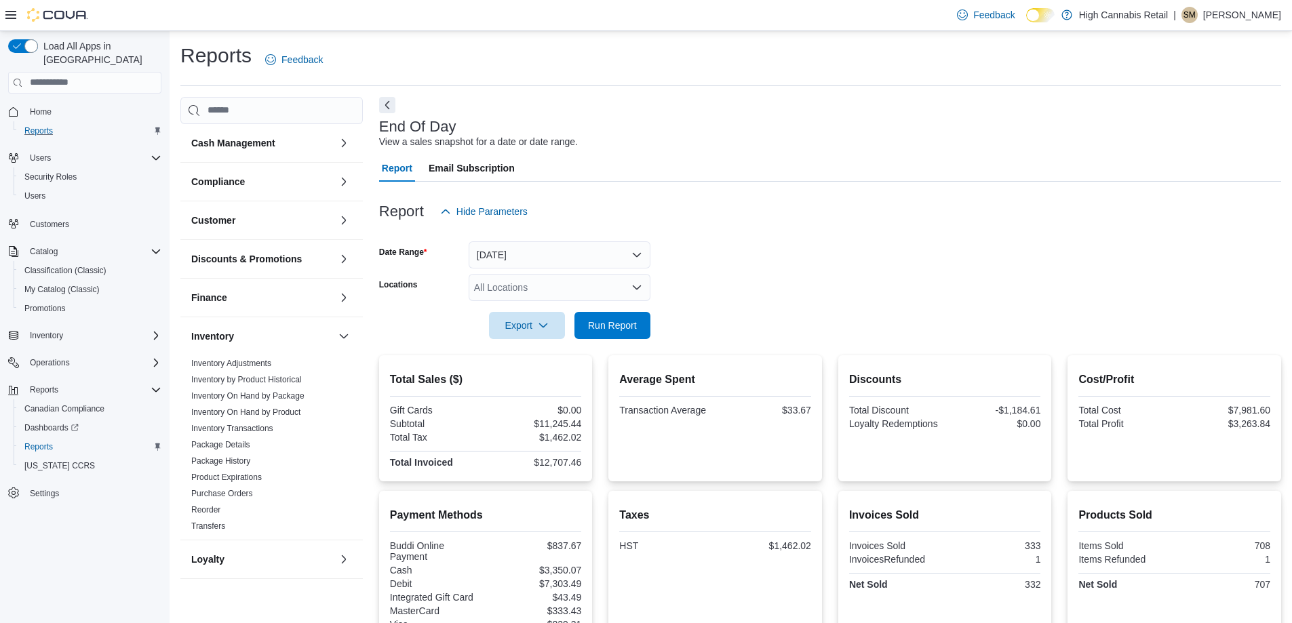
click at [544, 280] on div "All Locations" at bounding box center [560, 287] width 182 height 27
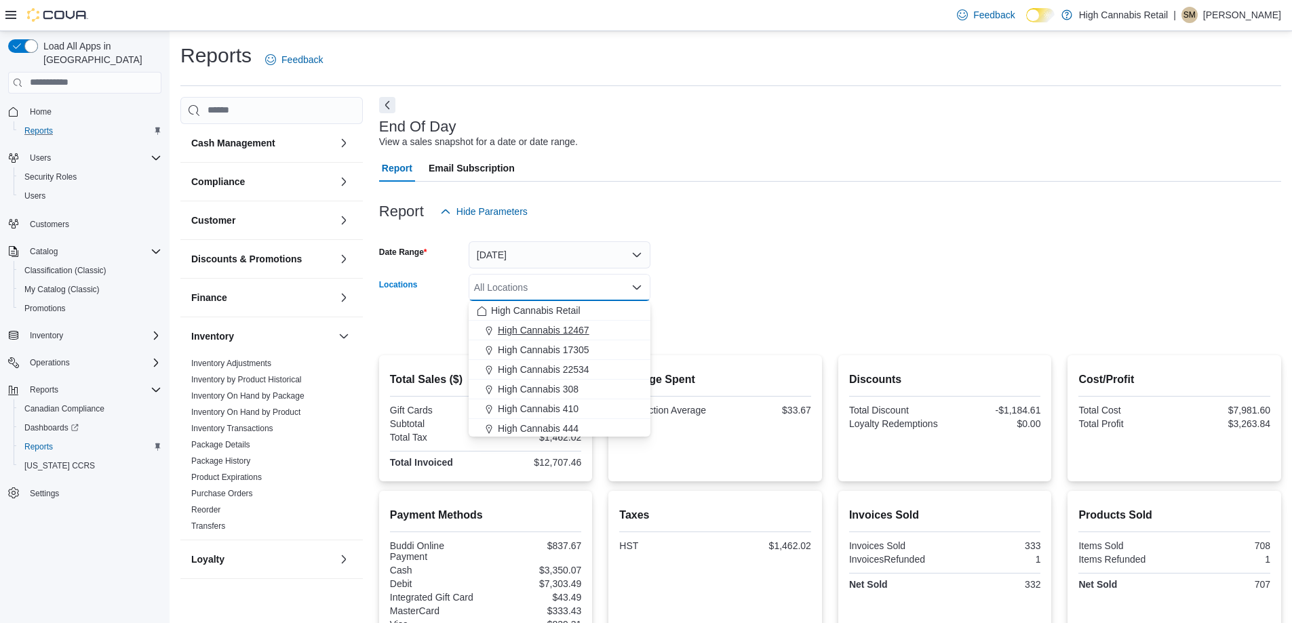
click at [570, 329] on span "High Cannabis 12467" at bounding box center [544, 330] width 92 height 14
click at [776, 286] on form "Date Range [DATE] Locations High Cannabis 12467 Combo box. Selected. High Canna…" at bounding box center [830, 282] width 902 height 114
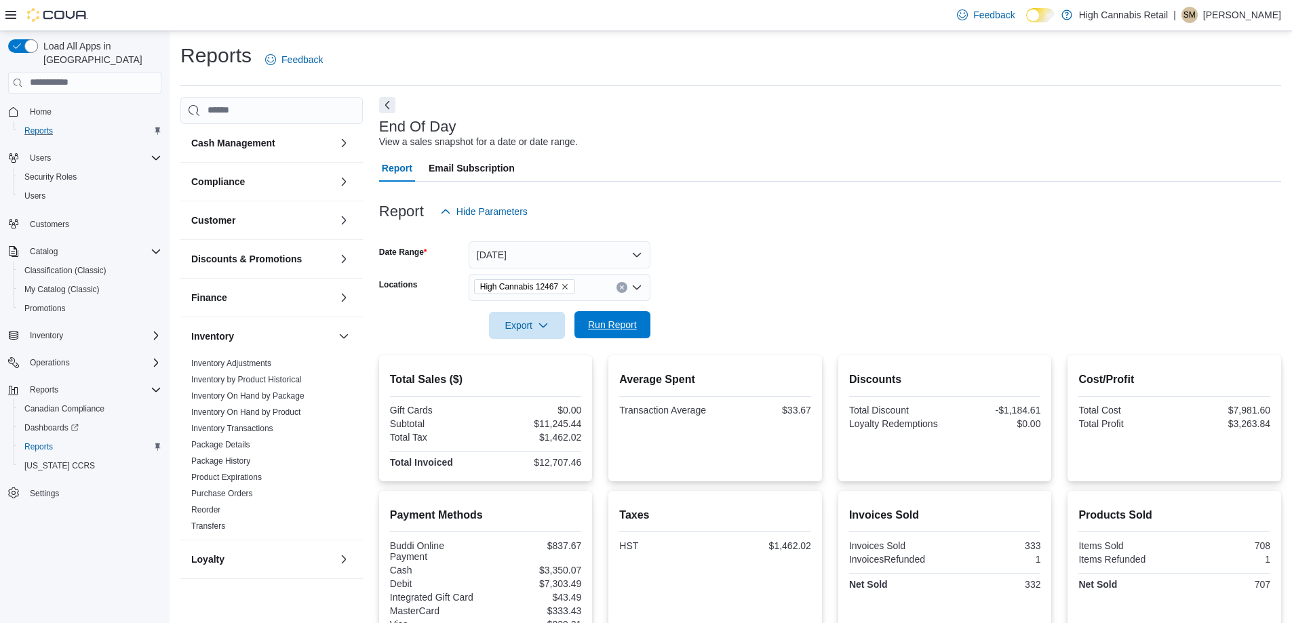
click at [621, 321] on span "Run Report" at bounding box center [612, 325] width 49 height 14
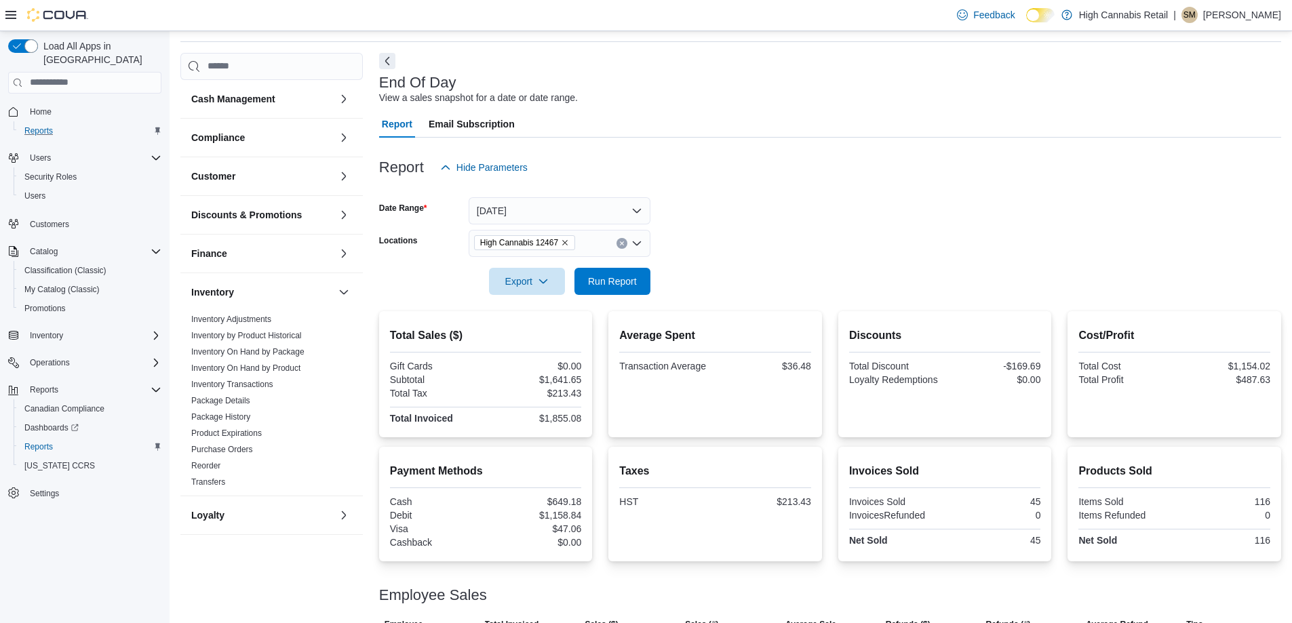
scroll to position [96, 0]
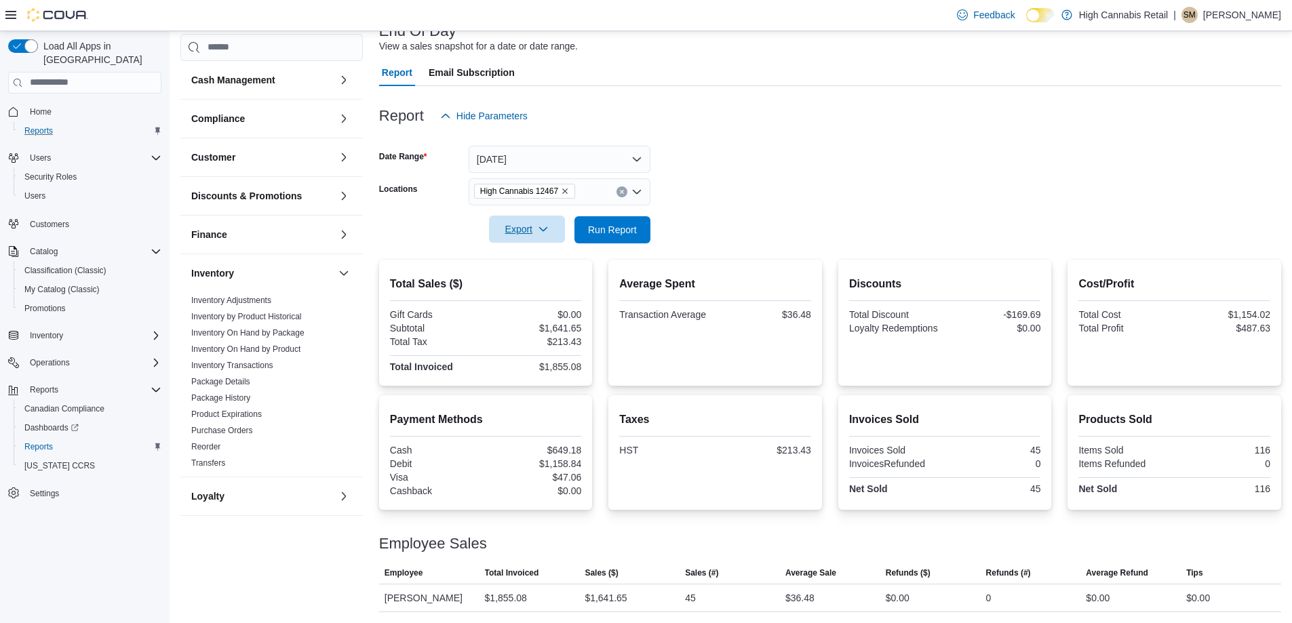
click at [521, 239] on span "Export" at bounding box center [527, 229] width 60 height 27
click at [543, 285] on span "Export to Pdf" at bounding box center [528, 284] width 61 height 11
